Goal: Book appointment/travel/reservation

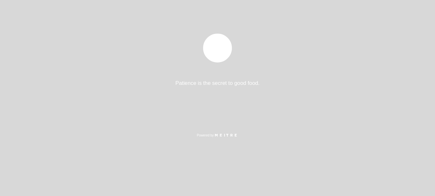
select select "es"
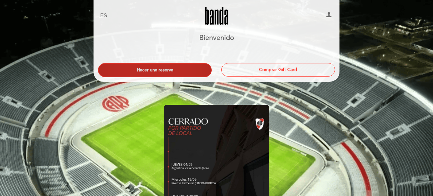
click at [184, 73] on button "Hacer una reserva" at bounding box center [155, 70] width 114 height 14
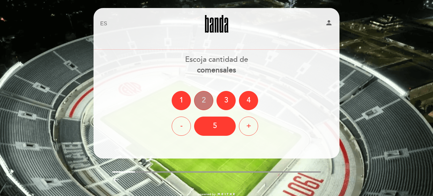
click at [201, 102] on div "2" at bounding box center [203, 100] width 19 height 19
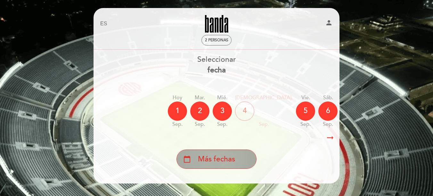
click at [236, 159] on div "calendar_today Más fechas" at bounding box center [216, 159] width 80 height 19
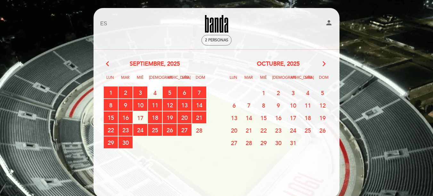
click at [263, 103] on span "8" at bounding box center [263, 105] width 14 height 12
click at [263, 105] on span "8" at bounding box center [263, 105] width 14 height 12
click at [265, 111] on div "13 14 15 16 17 18 19" at bounding box center [277, 117] width 123 height 12
click at [264, 105] on span "8" at bounding box center [263, 105] width 14 height 12
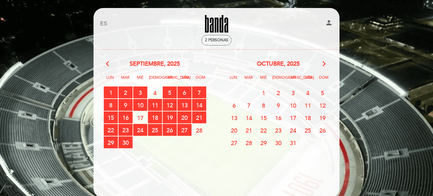
click at [264, 105] on span "8" at bounding box center [263, 105] width 14 height 12
click at [205, 150] on calendar-double "arrow_back_ios septiembre, 2025 arrow_forward_ios Lun Mar [PERSON_NAME] Vie Sáb…" at bounding box center [216, 118] width 247 height 116
click at [112, 60] on section "arrow_back_ios septiembre, 2025 arrow_forward_ios Lun Mar [PERSON_NAME] Vie Sáb…" at bounding box center [216, 117] width 247 height 134
